Goal: Information Seeking & Learning: Understand process/instructions

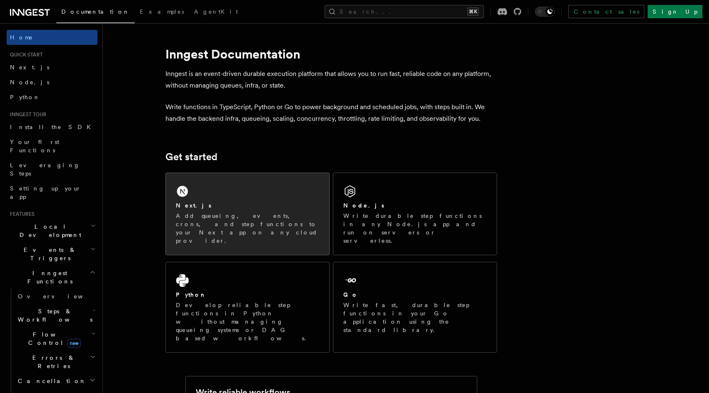
click at [261, 224] on p "Add queueing, events, crons, and step functions to your Next app on any cloud p…" at bounding box center [247, 227] width 143 height 33
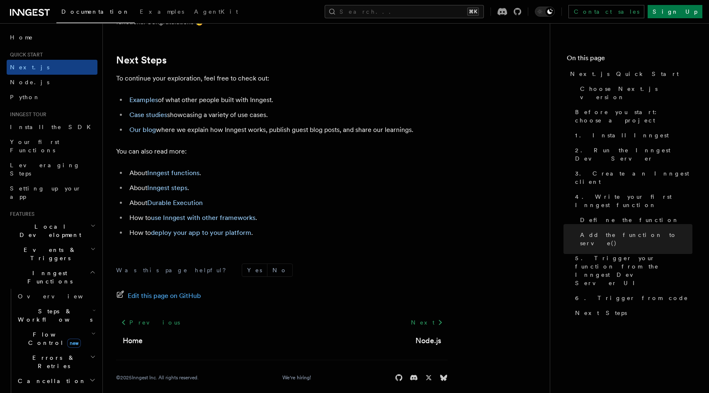
scroll to position [5197, 0]
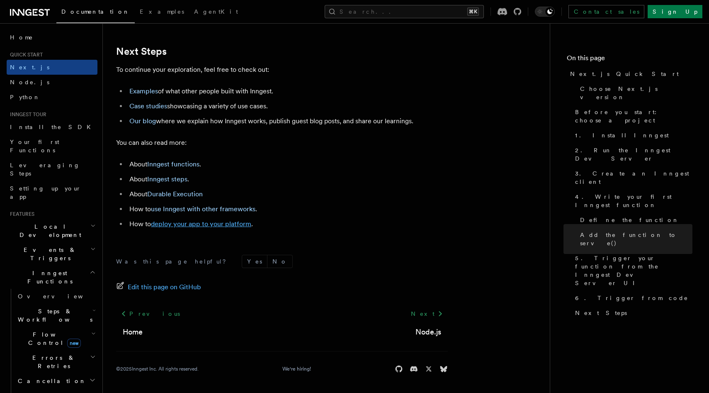
click at [208, 226] on link "deploy your app to your platform" at bounding box center [201, 224] width 100 height 8
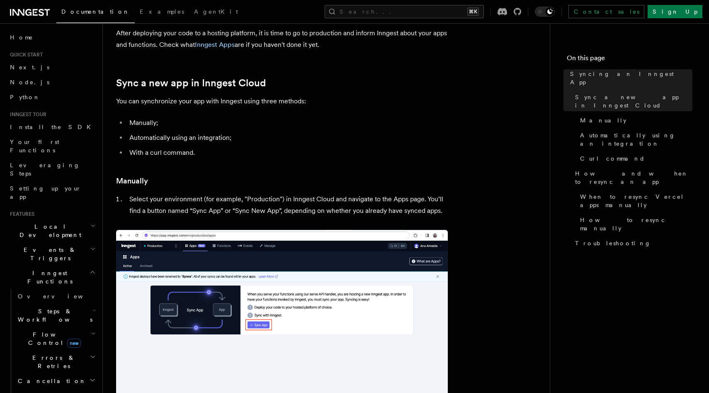
scroll to position [44, 0]
